Goal: Find specific page/section: Find specific page/section

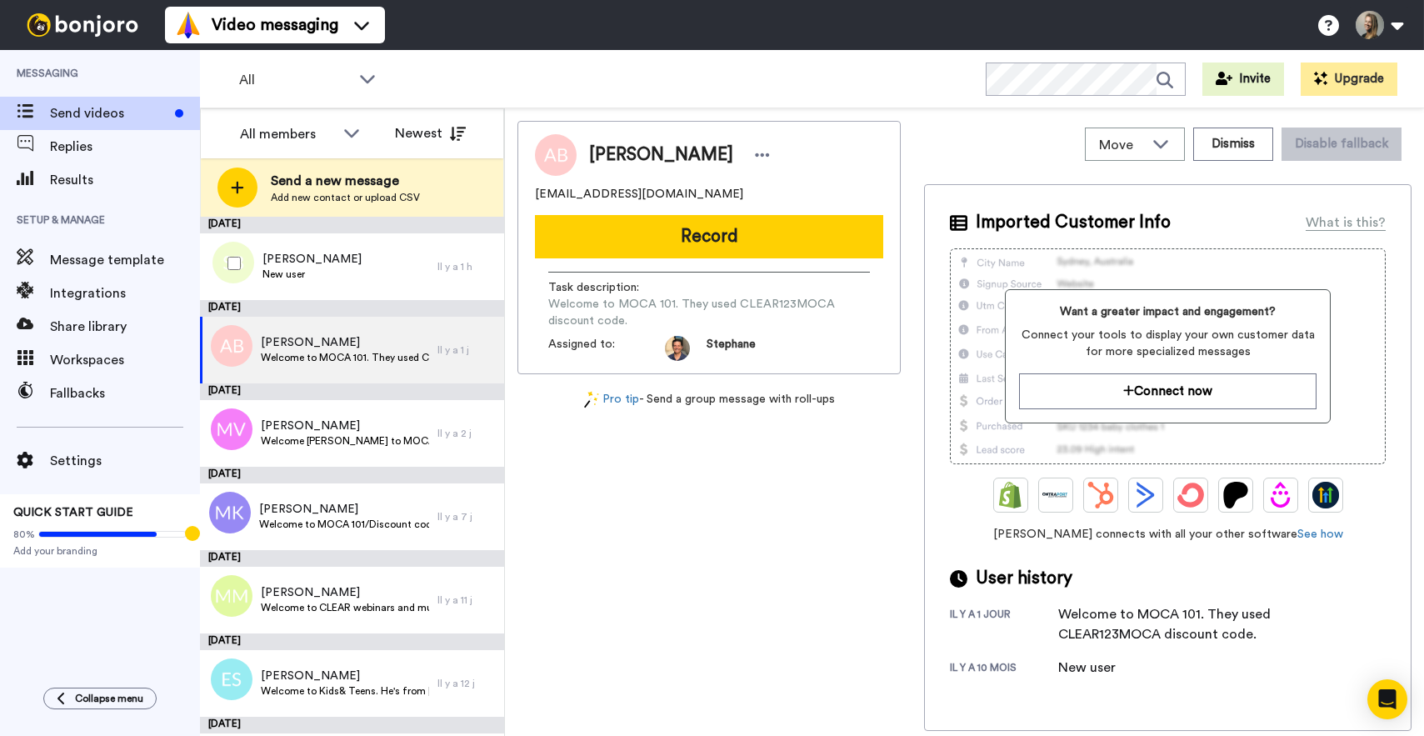
click at [236, 272] on div at bounding box center [231, 263] width 60 height 58
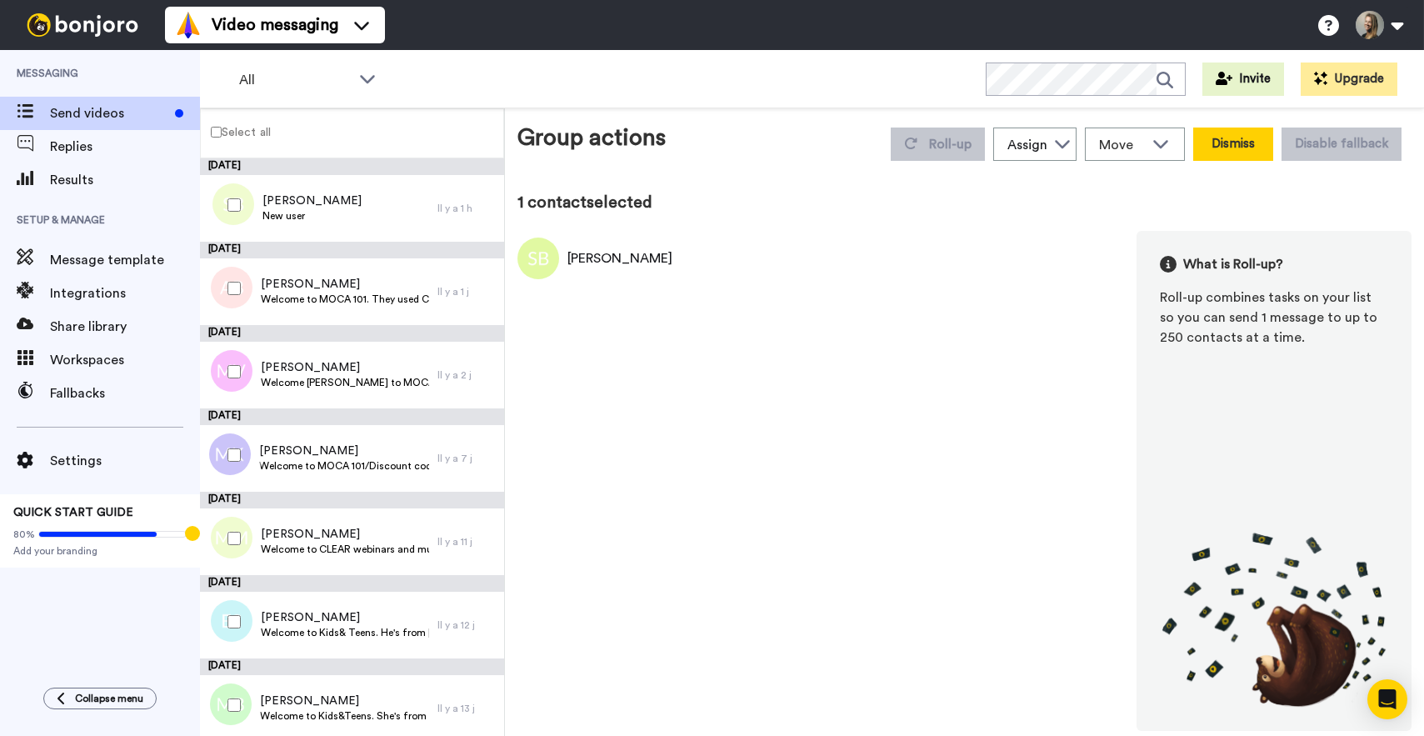
click at [1237, 152] on button "Dismiss" at bounding box center [1233, 143] width 80 height 33
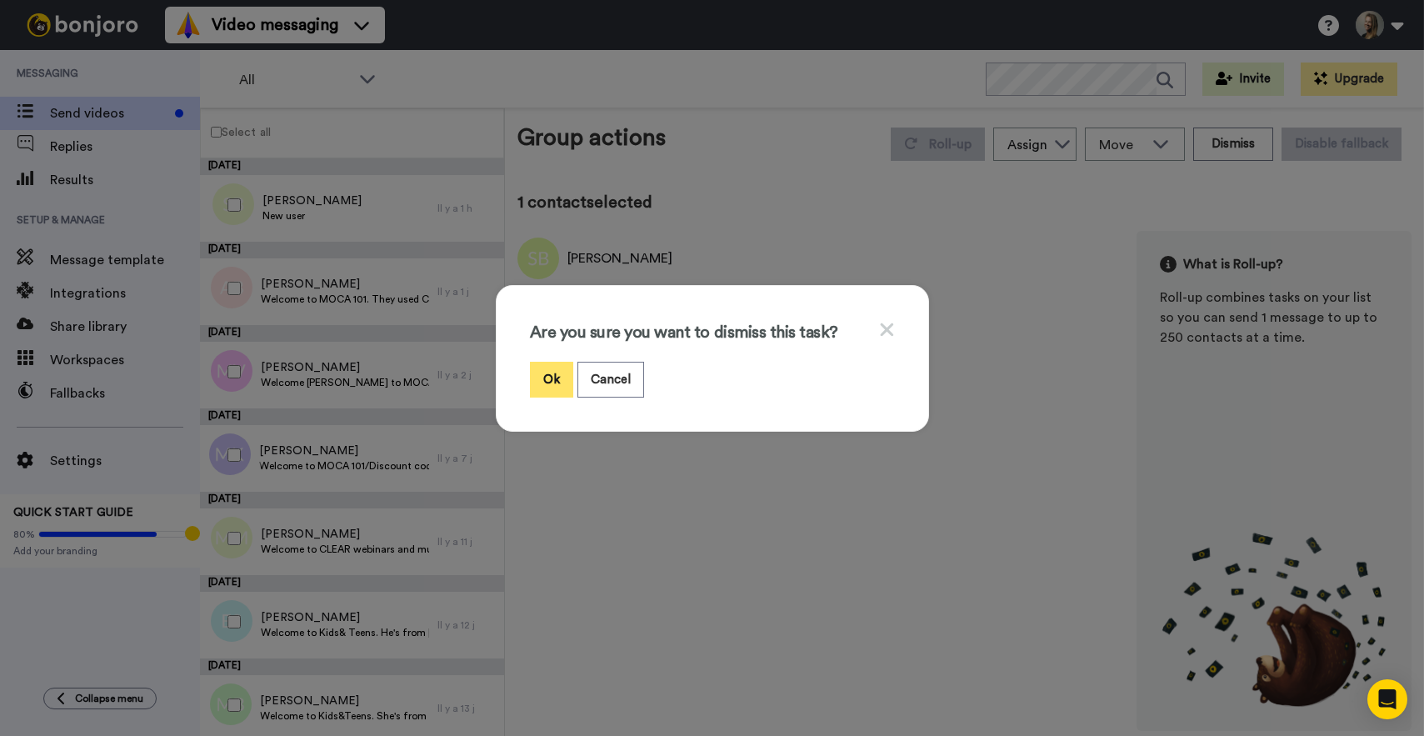
click at [555, 377] on button "Ok" at bounding box center [551, 380] width 43 height 36
